Goal: Transaction & Acquisition: Download file/media

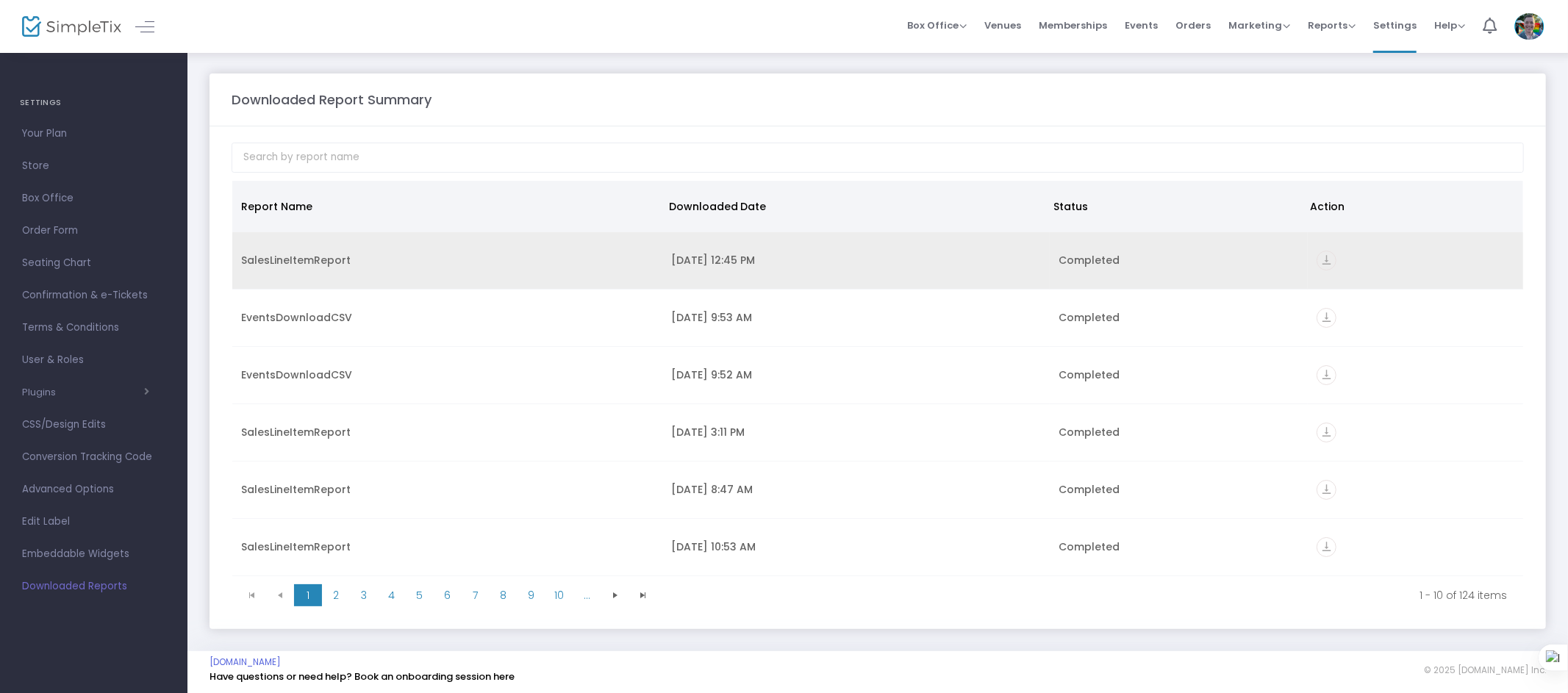
click at [1320, 255] on icon "vertical_align_bottom" at bounding box center [1327, 260] width 19 height 19
